Goal: Use online tool/utility: Utilize a website feature to perform a specific function

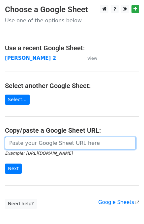
click at [29, 146] on input "url" at bounding box center [70, 143] width 131 height 13
type input "[URL][DOMAIN_NAME]"
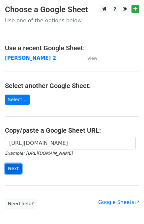
click at [18, 166] on input "Next" at bounding box center [13, 169] width 17 height 10
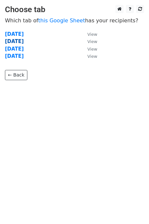
click at [18, 41] on strong "Wednesday" at bounding box center [14, 41] width 19 height 6
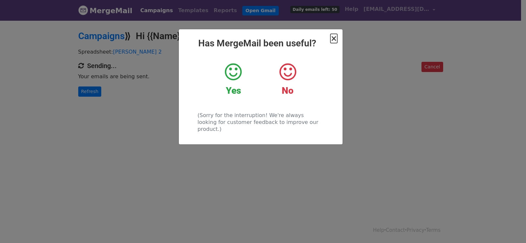
click at [337, 38] on span "×" at bounding box center [334, 38] width 7 height 9
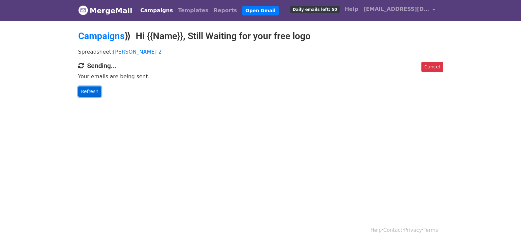
click at [86, 91] on link "Refresh" at bounding box center [89, 92] width 23 height 10
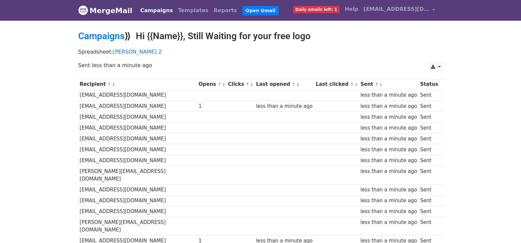
scroll to position [439, 0]
